Goal: Navigation & Orientation: Find specific page/section

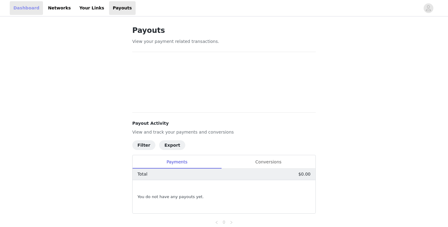
click at [26, 9] on link "Dashboard" at bounding box center [26, 8] width 33 height 14
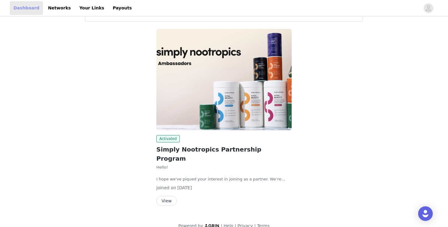
scroll to position [68, 0]
click at [60, 9] on link "Networks" at bounding box center [59, 8] width 30 height 14
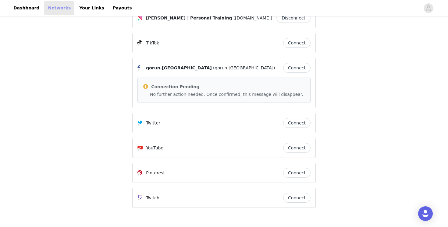
scroll to position [20, 0]
click at [86, 5] on link "Your Links" at bounding box center [92, 8] width 32 height 14
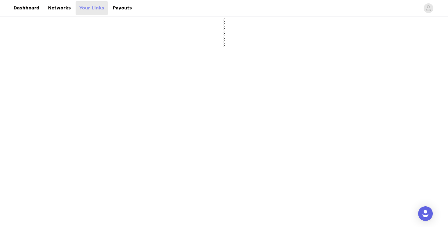
select select "12"
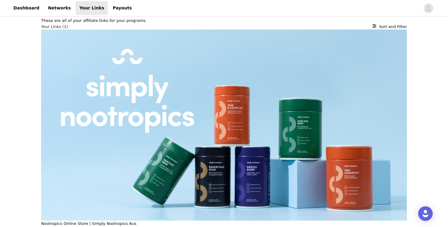
click at [102, 221] on p "Nootropics Online Store | Simply Nootropics Aus" at bounding box center [88, 224] width 95 height 6
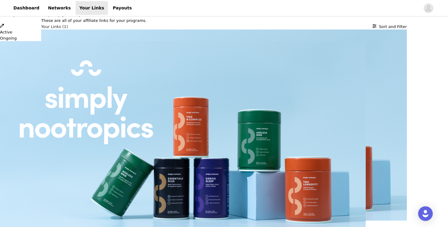
drag, startPoint x: 438, startPoint y: 9, endPoint x: 433, endPoint y: 8, distance: 4.7
click at [4, 5] on icon "Close" at bounding box center [2, 3] width 4 height 4
